Goal: Navigation & Orientation: Find specific page/section

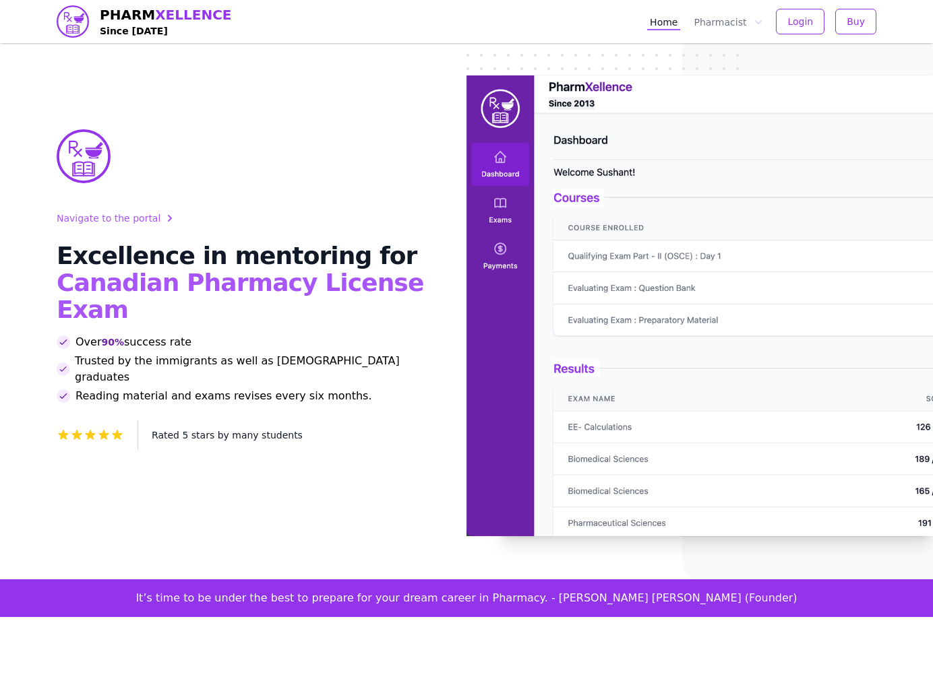
click at [608, 300] on img at bounding box center [699, 305] width 466 height 461
click at [503, 199] on img at bounding box center [699, 305] width 466 height 461
click at [501, 239] on img at bounding box center [699, 305] width 466 height 461
click at [731, 24] on button "Pharmacist" at bounding box center [728, 22] width 74 height 18
click at [730, 99] on link "OSCE" at bounding box center [766, 99] width 146 height 24
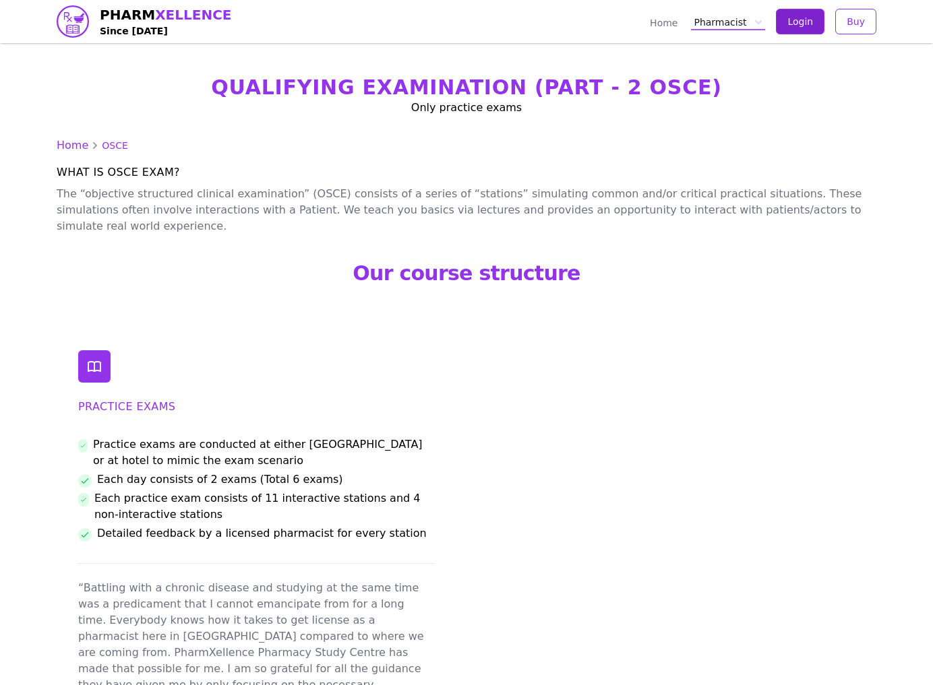
click at [809, 28] on button "Login" at bounding box center [800, 22] width 49 height 26
